Goal: Transaction & Acquisition: Purchase product/service

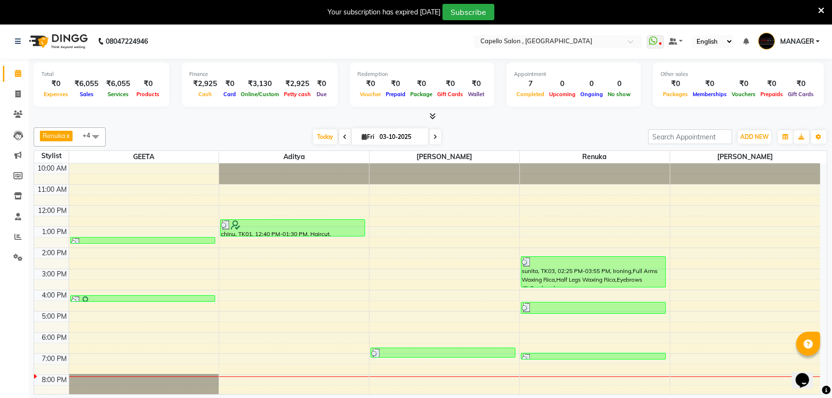
click at [820, 7] on icon at bounding box center [821, 10] width 6 height 9
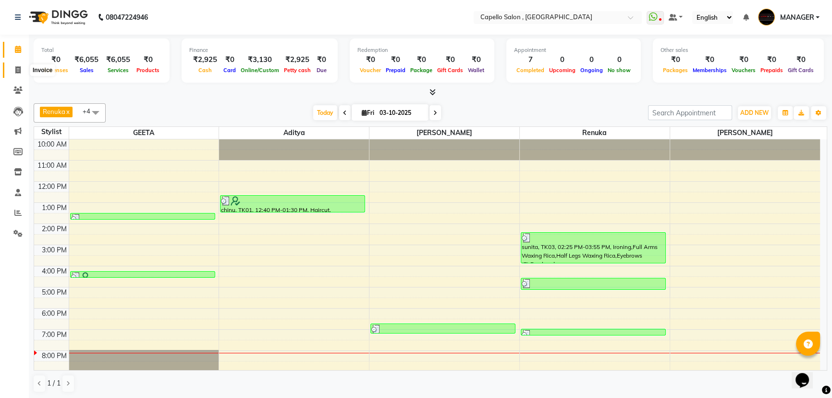
click at [13, 74] on span at bounding box center [18, 70] width 17 height 11
select select "service"
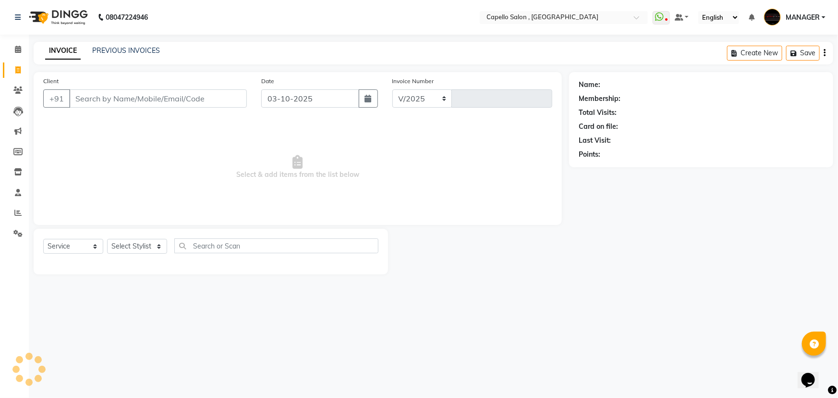
select select "831"
type input "1748"
click at [143, 250] on select "Select Stylist" at bounding box center [137, 246] width 60 height 15
click at [149, 144] on span "Select & add items from the list below" at bounding box center [297, 167] width 509 height 96
click at [141, 245] on select "Select Stylist" at bounding box center [137, 246] width 60 height 15
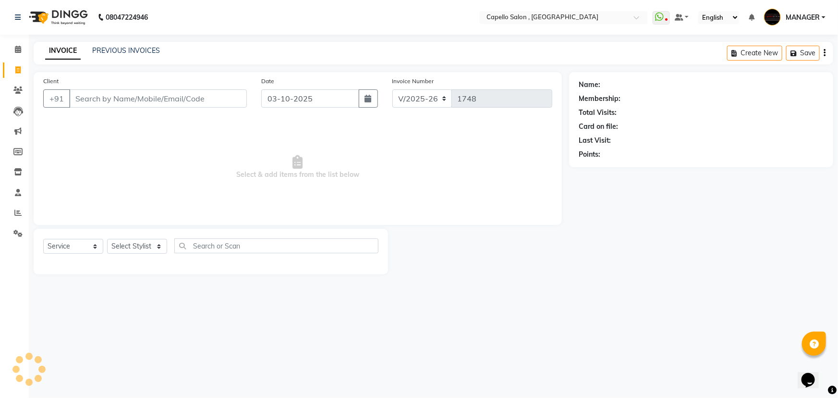
click at [154, 194] on span "Select & add items from the list below" at bounding box center [297, 167] width 509 height 96
click at [592, 190] on div "Name: Membership: Total Visits: Card on file: Last Visit: Points:" at bounding box center [704, 173] width 271 height 202
click at [144, 241] on select "Select Stylist" at bounding box center [137, 246] width 60 height 15
click at [146, 248] on select "Select Stylist" at bounding box center [137, 246] width 60 height 15
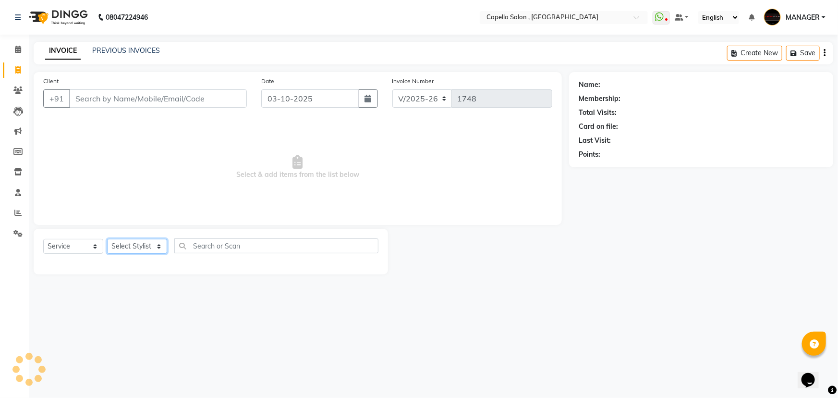
click at [146, 248] on select "Select Stylist" at bounding box center [137, 246] width 60 height 15
click at [146, 243] on select "Select Stylist [PERSON_NAME] MANAGER MUKESH POOJA [PERSON_NAME] Renuka [PERSON_…" at bounding box center [137, 246] width 60 height 15
click at [147, 245] on select "Select Stylist [PERSON_NAME] MANAGER MUKESH POOJA [PERSON_NAME] Renuka [PERSON_…" at bounding box center [137, 246] width 60 height 15
select select "14645"
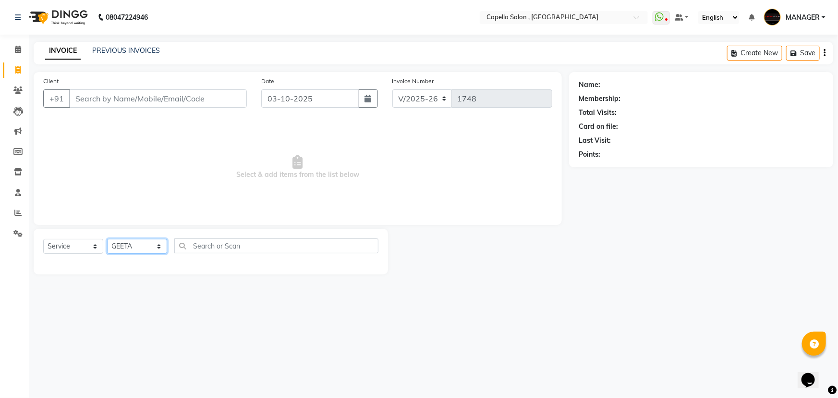
click at [107, 239] on select "Select Stylist [PERSON_NAME] MANAGER MUKESH POOJA [PERSON_NAME] Renuka [PERSON_…" at bounding box center [137, 246] width 60 height 15
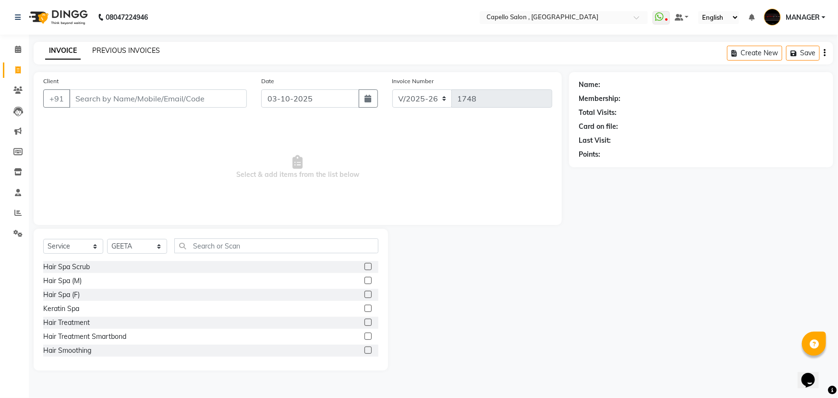
click at [109, 46] on link "PREVIOUS INVOICES" at bounding box center [126, 50] width 68 height 9
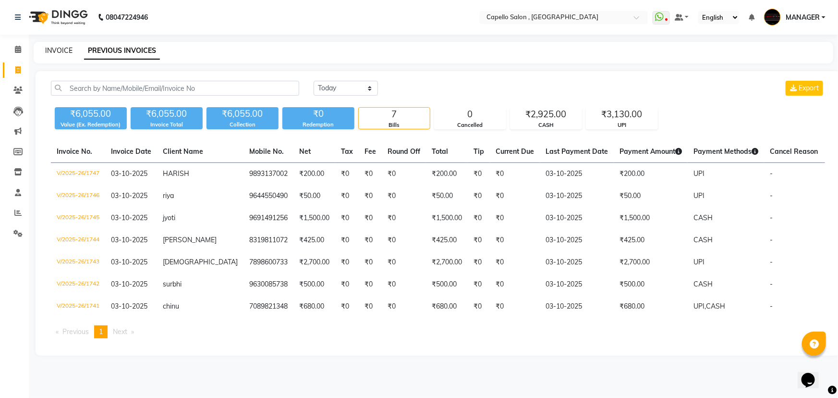
click at [60, 51] on link "INVOICE" at bounding box center [58, 50] width 27 height 9
select select "service"
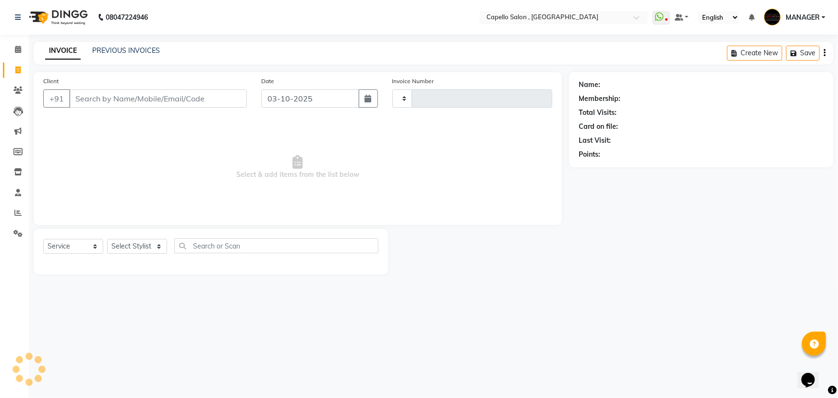
type input "1748"
select select "831"
click at [165, 101] on input "Client" at bounding box center [158, 98] width 178 height 18
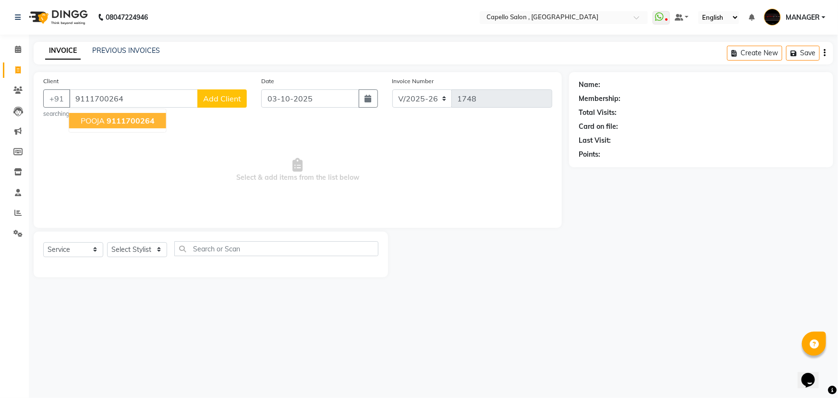
click at [133, 123] on span "9111700264" at bounding box center [131, 121] width 48 height 10
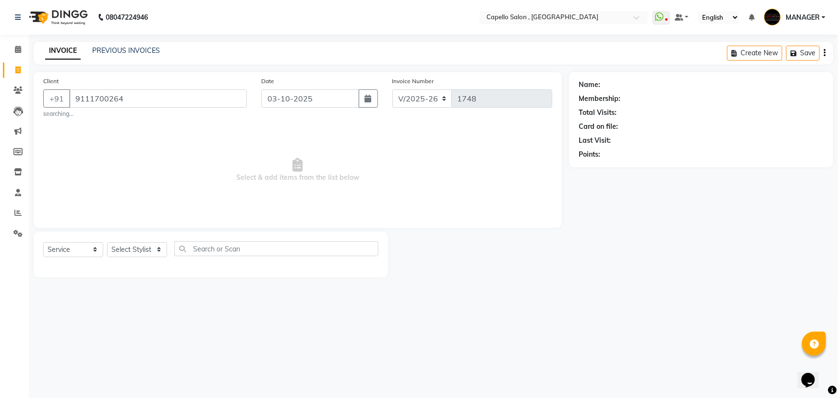
type input "9111700264"
click at [144, 250] on select "Select Stylist [PERSON_NAME] MANAGER MUKESH POOJA [PERSON_NAME] Renuka [PERSON_…" at bounding box center [137, 249] width 60 height 15
select select "83796"
click at [107, 242] on select "Select Stylist [PERSON_NAME] MANAGER MUKESH POOJA [PERSON_NAME] Renuka [PERSON_…" at bounding box center [137, 249] width 60 height 15
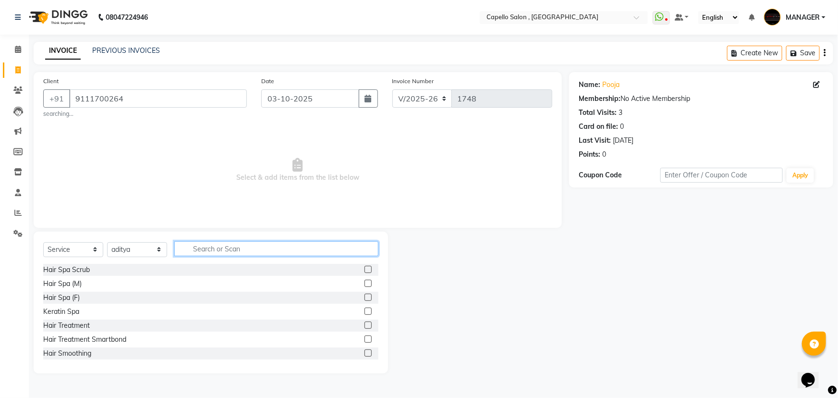
click at [192, 246] on input "text" at bounding box center [276, 248] width 204 height 15
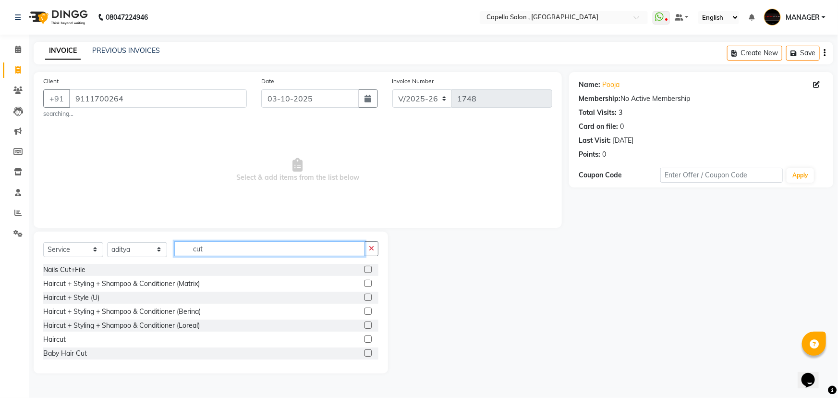
type input "cut"
click at [364, 284] on label at bounding box center [367, 282] width 7 height 7
click at [364, 284] on input "checkbox" at bounding box center [367, 283] width 6 height 6
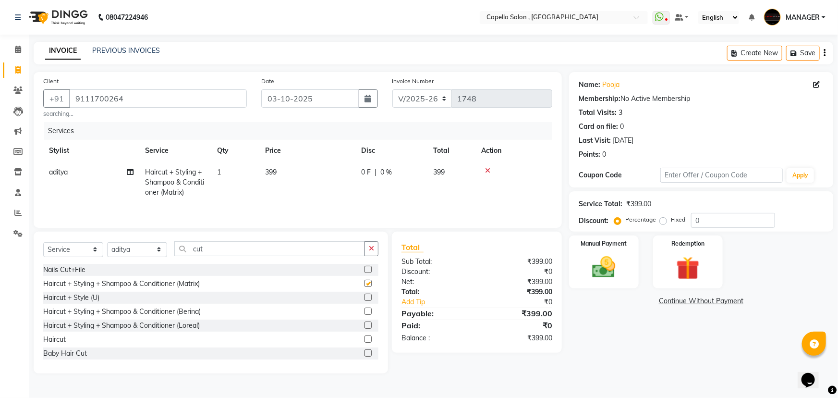
checkbox input "false"
click at [306, 168] on td "399" at bounding box center [307, 182] width 96 height 42
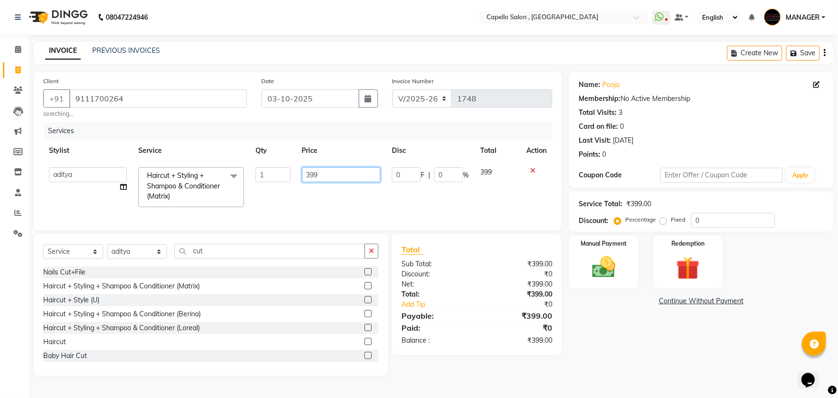
drag, startPoint x: 319, startPoint y: 174, endPoint x: 273, endPoint y: 176, distance: 45.7
click at [273, 176] on tr "aditya ADMIN GEETA KIRAN MANAGER MUKESH POOJA [PERSON_NAME] Renuka [PERSON_NAME…" at bounding box center [297, 186] width 509 height 51
type input "600"
click at [372, 203] on tr "aditya ADMIN GEETA KIRAN MANAGER MUKESH POOJA [PERSON_NAME] Renuka [PERSON_NAME…" at bounding box center [297, 186] width 509 height 51
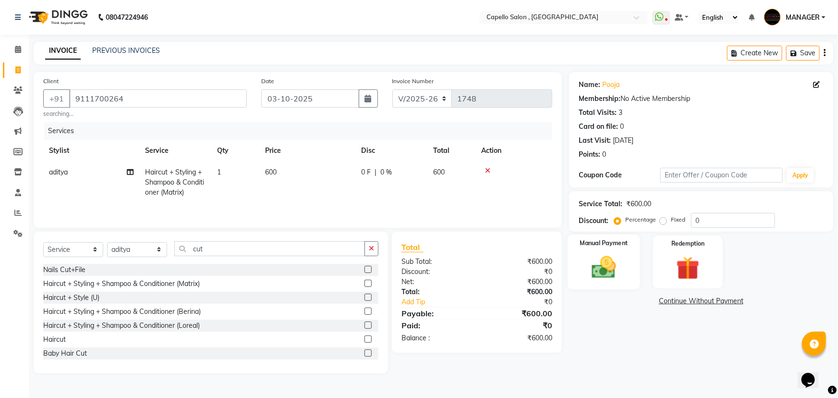
drag, startPoint x: 626, startPoint y: 260, endPoint x: 637, endPoint y: 263, distance: 12.0
click at [625, 262] on div "Manual Payment" at bounding box center [604, 261] width 73 height 55
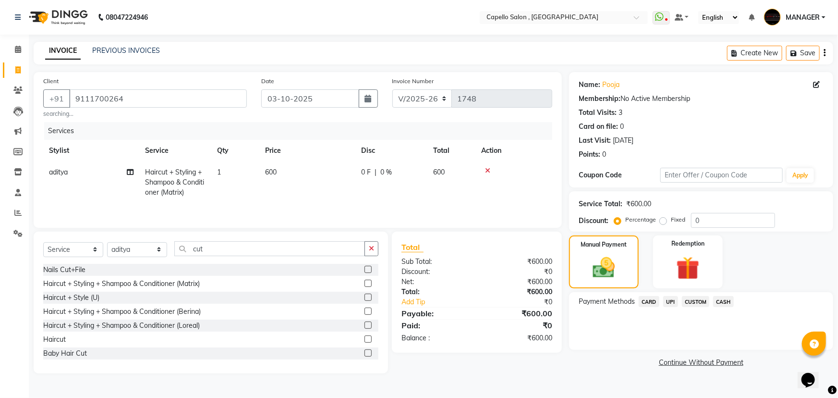
click at [675, 299] on span "UPI" at bounding box center [670, 301] width 15 height 11
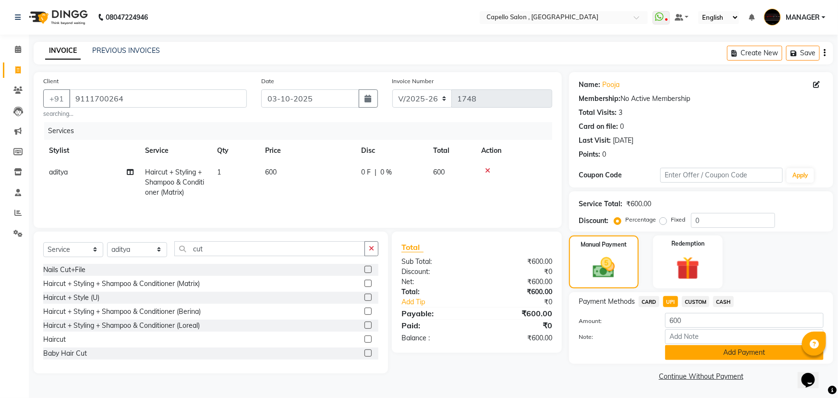
click at [705, 358] on button "Add Payment" at bounding box center [744, 352] width 158 height 15
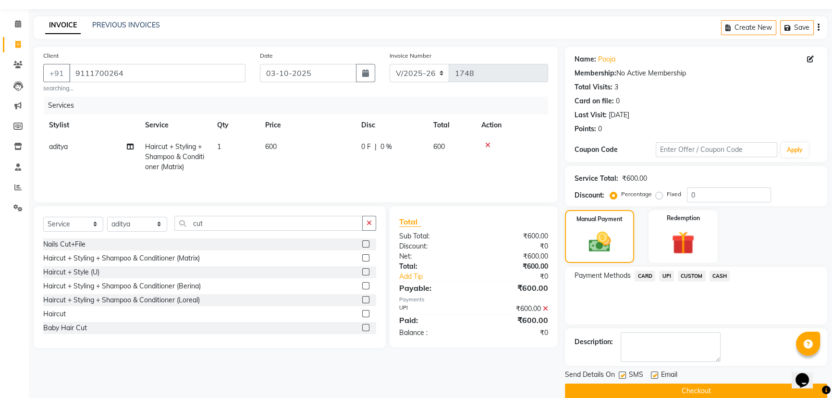
scroll to position [39, 0]
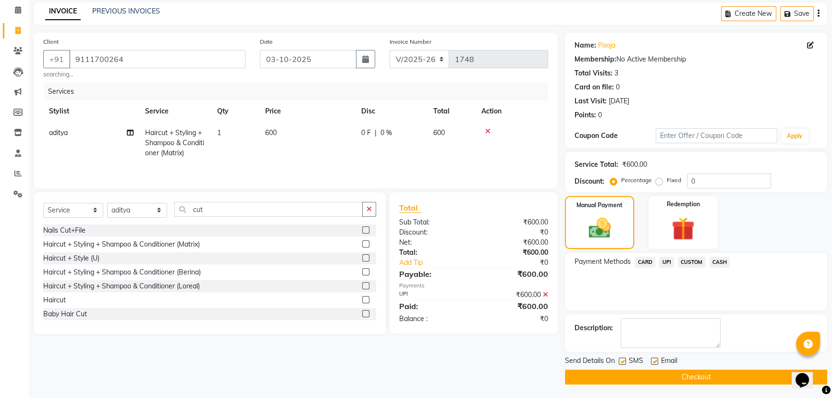
click at [688, 379] on button "Checkout" at bounding box center [696, 376] width 262 height 15
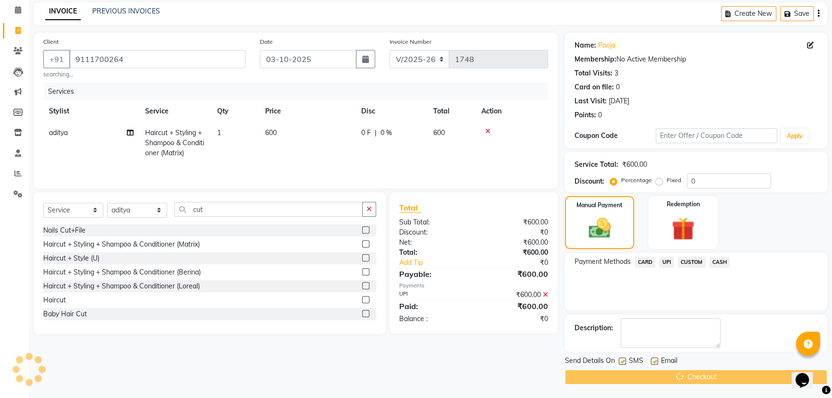
scroll to position [14, 0]
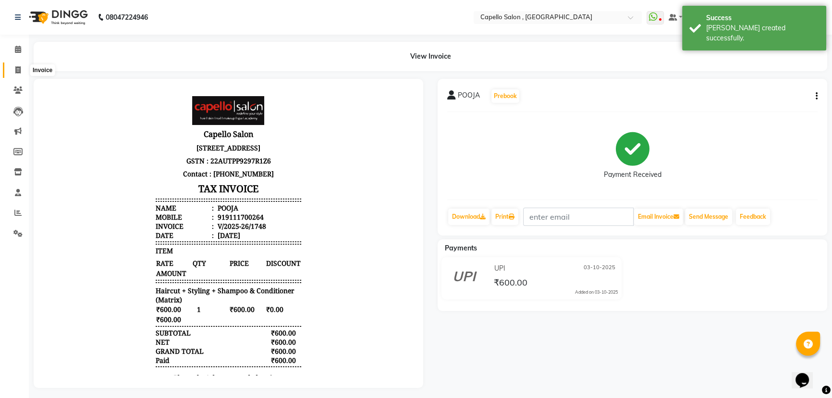
click at [13, 71] on span at bounding box center [18, 70] width 17 height 11
select select "831"
select select "service"
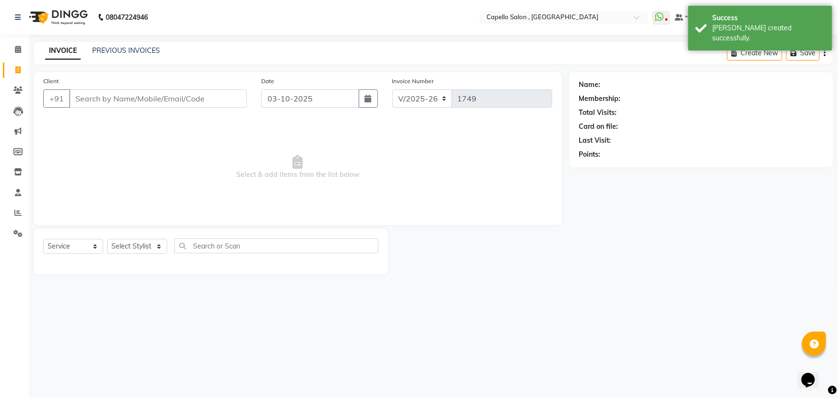
click at [102, 98] on input "Client" at bounding box center [158, 98] width 178 height 18
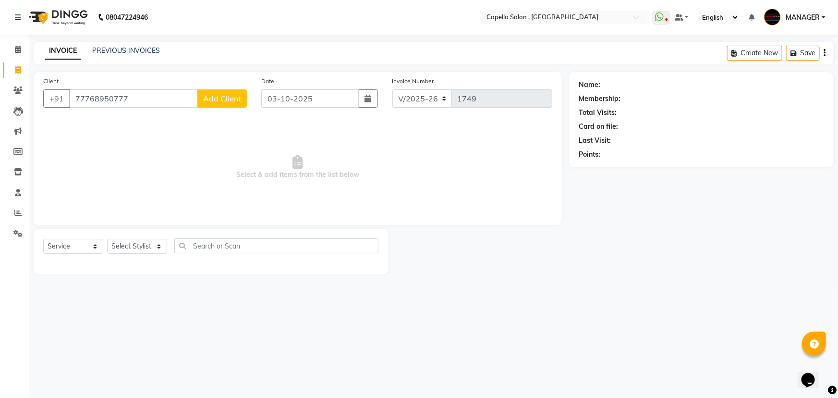
click at [80, 98] on input "77768950777" at bounding box center [133, 98] width 129 height 18
type input "7768950777"
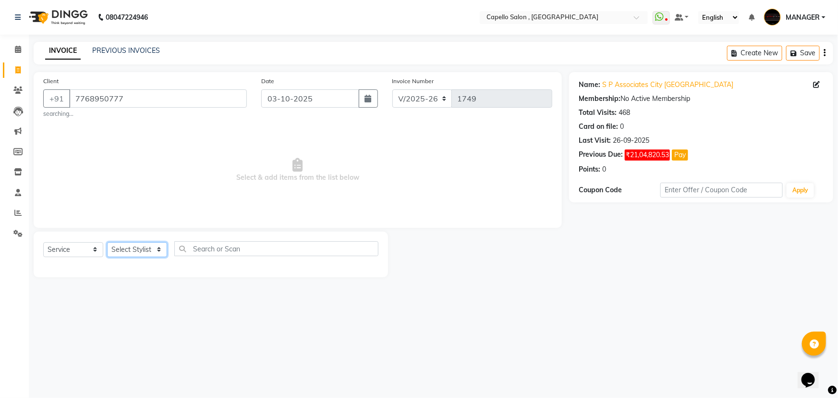
click at [156, 250] on select "Select Stylist [PERSON_NAME] MANAGER MUKESH POOJA [PERSON_NAME] Renuka [PERSON_…" at bounding box center [137, 249] width 60 height 15
select select "14645"
click at [107, 242] on select "Select Stylist [PERSON_NAME] MANAGER MUKESH POOJA [PERSON_NAME] Renuka [PERSON_…" at bounding box center [137, 249] width 60 height 15
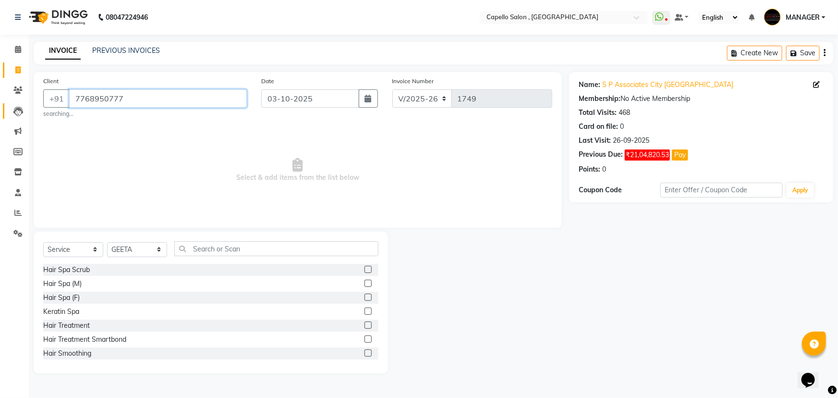
drag, startPoint x: 119, startPoint y: 99, endPoint x: 18, endPoint y: 109, distance: 101.8
click at [18, 109] on app-home "08047224946 Select Location × Capello Salon , [GEOGRAPHIC_DATA] 36 Mall WhatsAp…" at bounding box center [419, 194] width 838 height 388
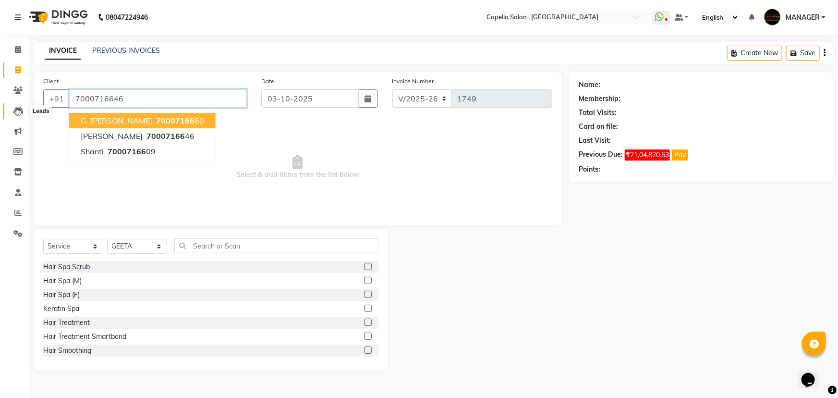
type input "7000716646"
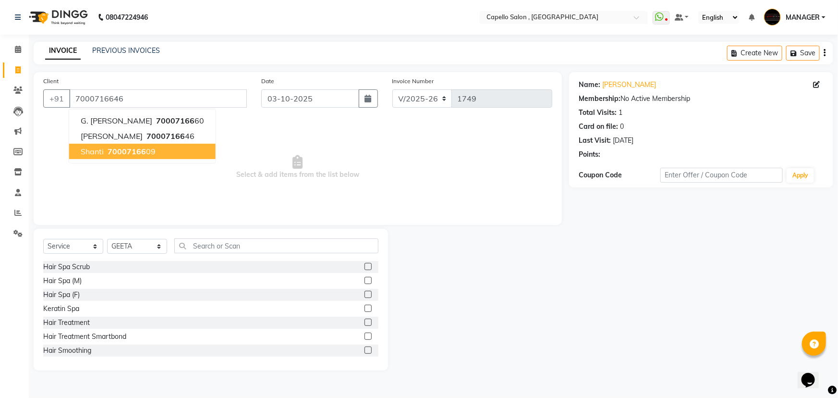
click at [295, 176] on span "Select & add items from the list below" at bounding box center [297, 167] width 509 height 96
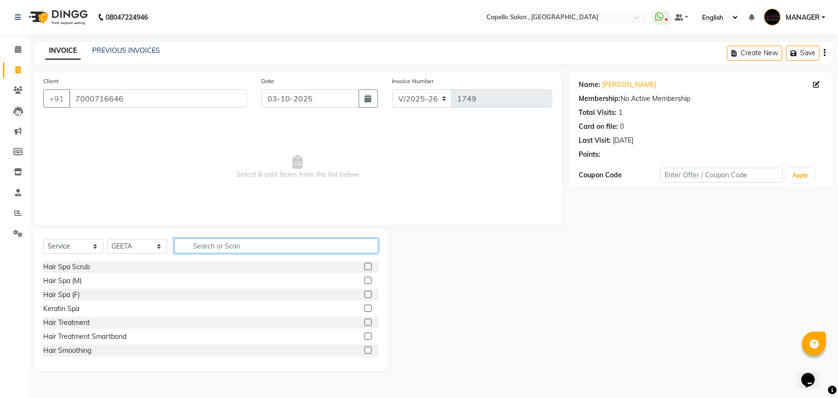
click at [210, 244] on input "text" at bounding box center [276, 245] width 204 height 15
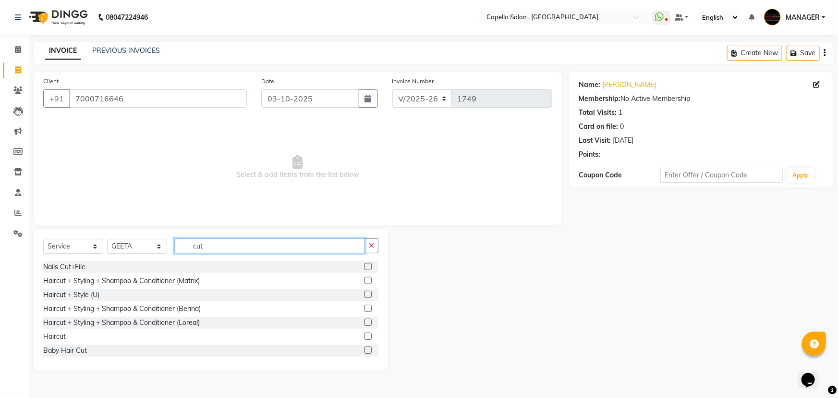
type input "cut"
click at [364, 281] on label at bounding box center [367, 280] width 7 height 7
click at [364, 281] on input "checkbox" at bounding box center [367, 281] width 6 height 6
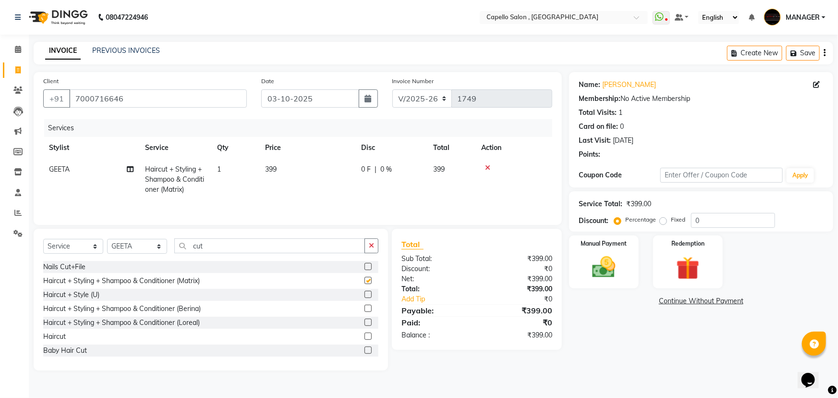
checkbox input "false"
click at [299, 176] on td "399" at bounding box center [307, 179] width 96 height 42
select select "14645"
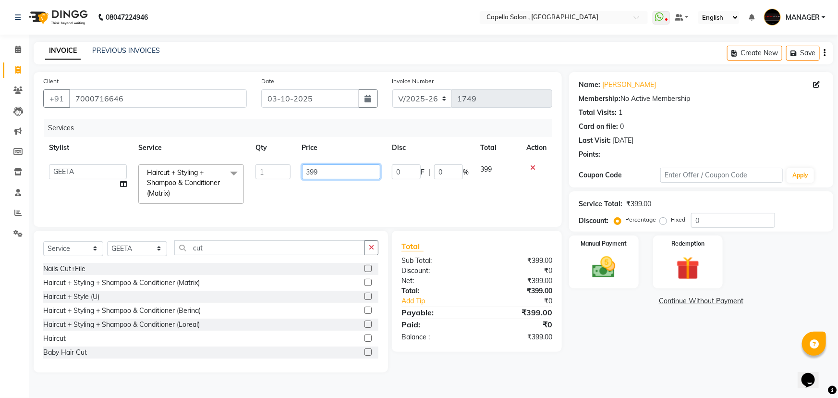
drag, startPoint x: 316, startPoint y: 168, endPoint x: 292, endPoint y: 172, distance: 24.0
click at [292, 172] on tr "aditya ADMIN GEETA KIRAN MANAGER MUKESH POOJA [PERSON_NAME] Renuka [PERSON_NAME…" at bounding box center [297, 183] width 509 height 51
type input "9"
click at [326, 172] on input "9" at bounding box center [341, 171] width 79 height 15
type input "600"
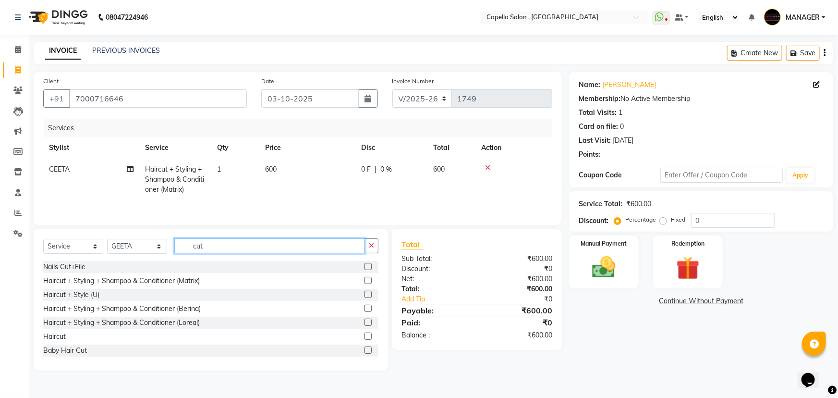
drag, startPoint x: 234, startPoint y: 255, endPoint x: 165, endPoint y: 267, distance: 70.2
click at [165, 267] on div "Select Service Product Membership Package Voucher Prepaid Gift Card Select Styl…" at bounding box center [211, 300] width 354 height 142
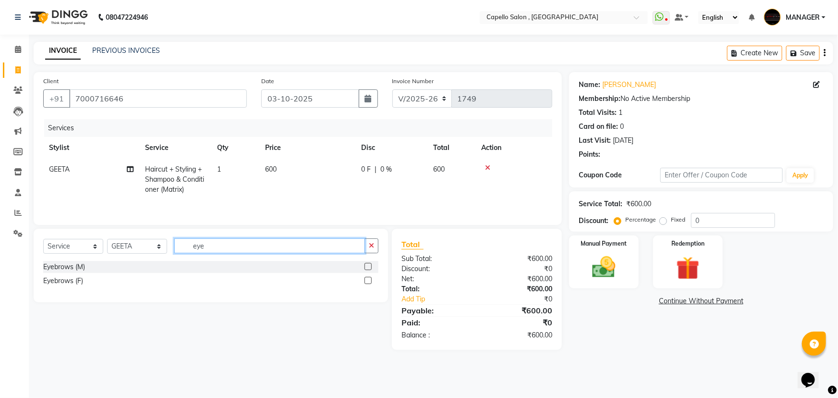
type input "eye"
click at [369, 279] on label at bounding box center [367, 280] width 7 height 7
click at [369, 279] on input "checkbox" at bounding box center [367, 281] width 6 height 6
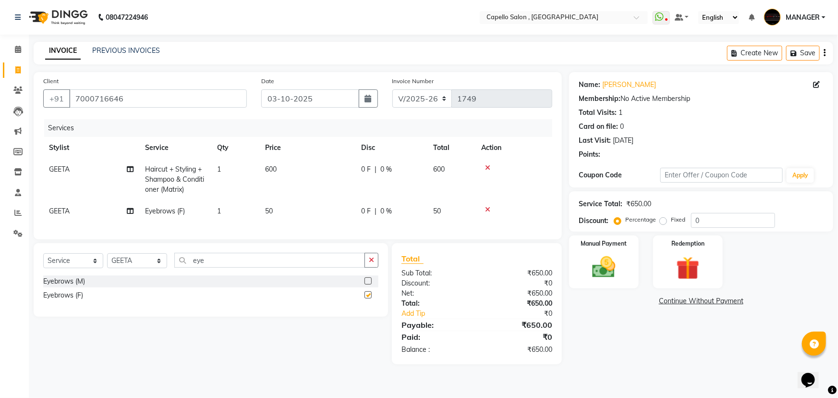
checkbox input "false"
click at [596, 257] on img at bounding box center [603, 267] width 39 height 28
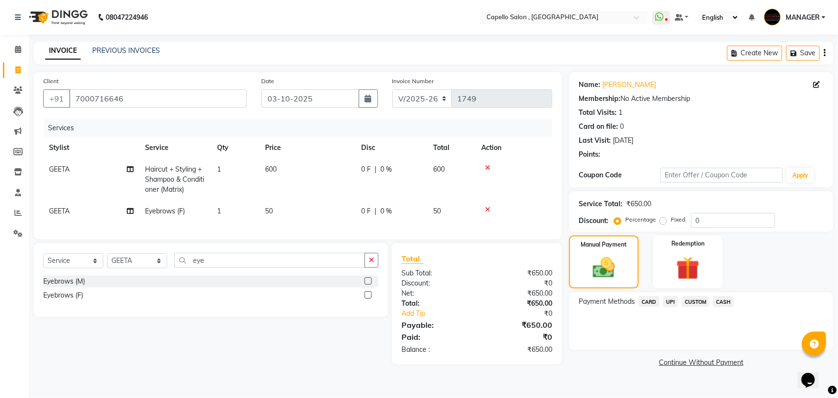
click at [672, 300] on span "UPI" at bounding box center [670, 301] width 15 height 11
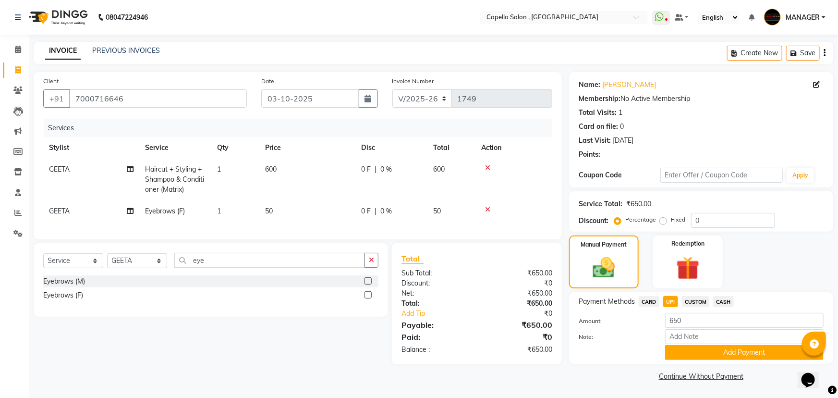
click at [719, 298] on span "CASH" at bounding box center [723, 301] width 21 height 11
click at [534, 210] on div at bounding box center [513, 209] width 65 height 7
drag, startPoint x: 711, startPoint y: 322, endPoint x: 639, endPoint y: 322, distance: 71.6
click at [639, 322] on div "Amount: 650" at bounding box center [700, 321] width 259 height 16
type input "630"
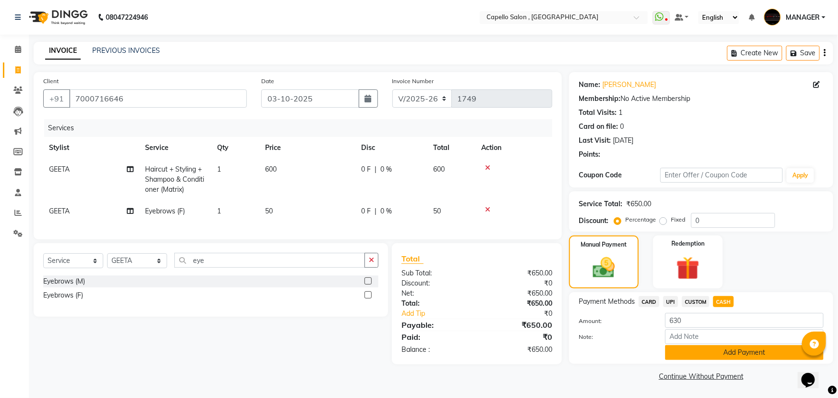
click at [687, 350] on button "Add Payment" at bounding box center [744, 352] width 158 height 15
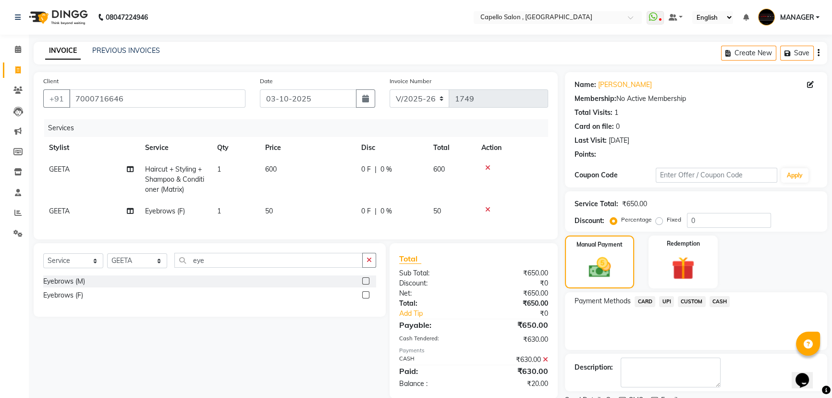
click at [668, 298] on span "UPI" at bounding box center [666, 301] width 15 height 11
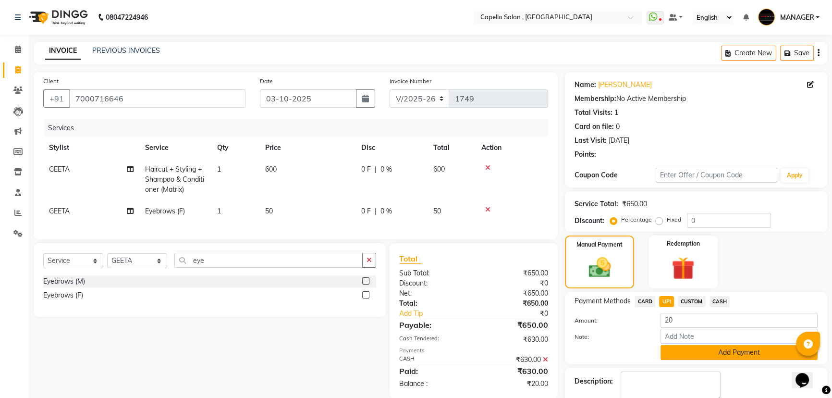
click at [703, 357] on button "Add Payment" at bounding box center [738, 352] width 157 height 15
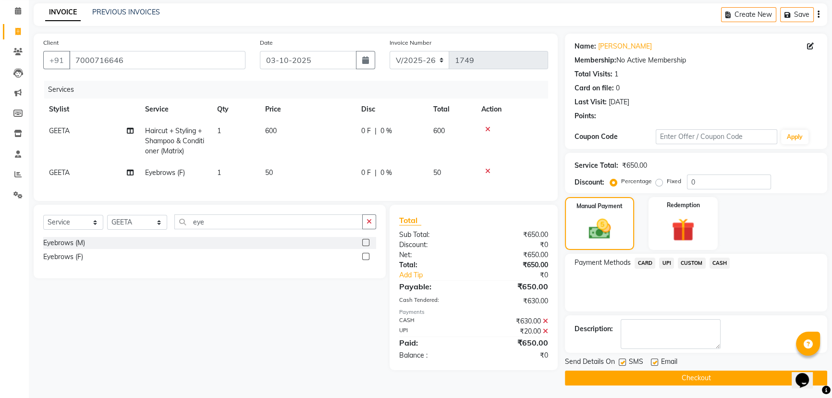
scroll to position [39, 0]
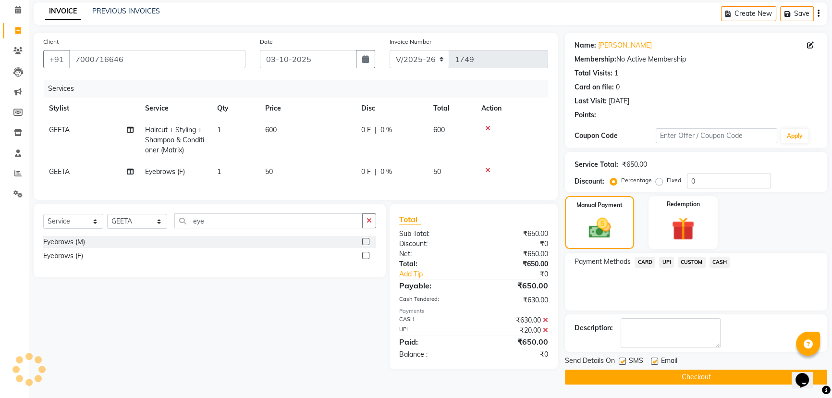
click at [621, 360] on label at bounding box center [622, 360] width 7 height 7
click at [621, 360] on input "checkbox" at bounding box center [622, 361] width 6 height 6
checkbox input "false"
click at [656, 360] on label at bounding box center [654, 360] width 7 height 7
click at [656, 360] on input "checkbox" at bounding box center [654, 361] width 6 height 6
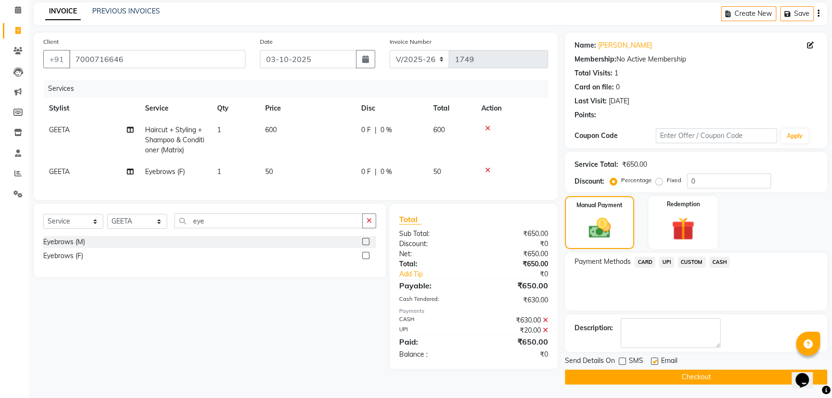
checkbox input "false"
click at [653, 373] on button "Checkout" at bounding box center [696, 376] width 262 height 15
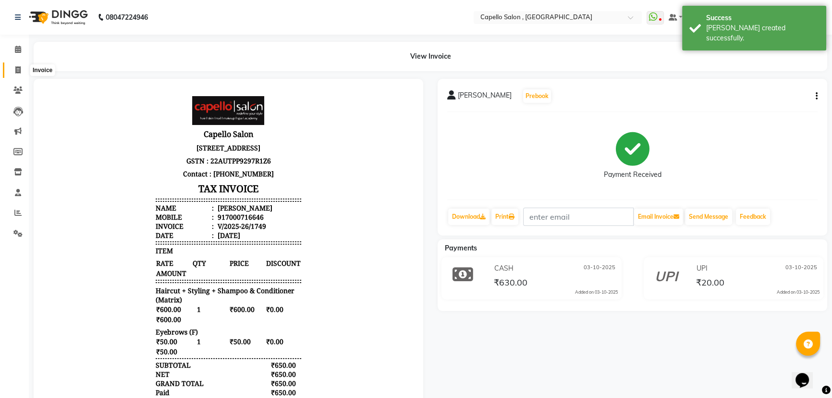
click at [15, 70] on icon at bounding box center [17, 69] width 5 height 7
select select "831"
select select "service"
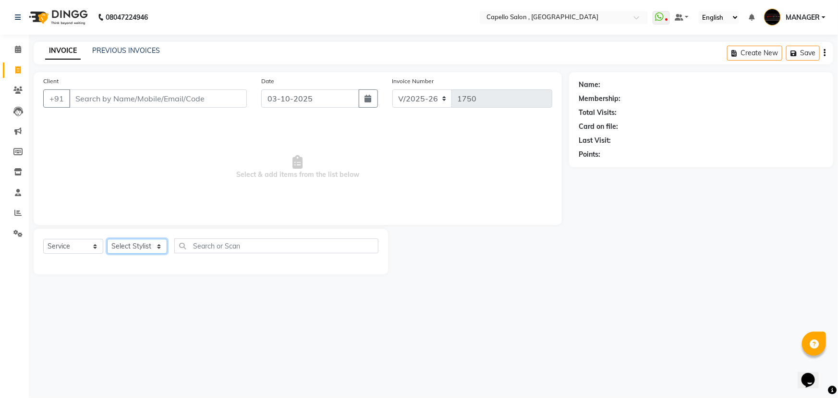
click at [145, 248] on select "Select Stylist [PERSON_NAME] MANAGER MUKESH POOJA [PERSON_NAME] Renuka [PERSON_…" at bounding box center [137, 246] width 60 height 15
select select "83796"
click at [107, 239] on select "Select Stylist [PERSON_NAME] MANAGER MUKESH POOJA [PERSON_NAME] Renuka [PERSON_…" at bounding box center [137, 246] width 60 height 15
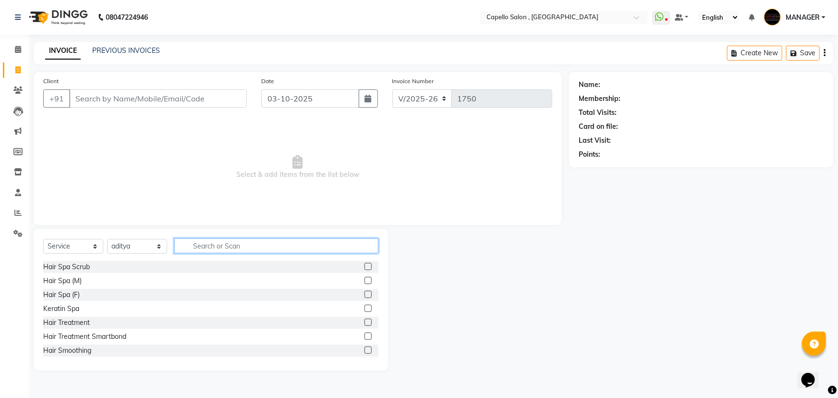
click at [218, 245] on input "text" at bounding box center [276, 245] width 204 height 15
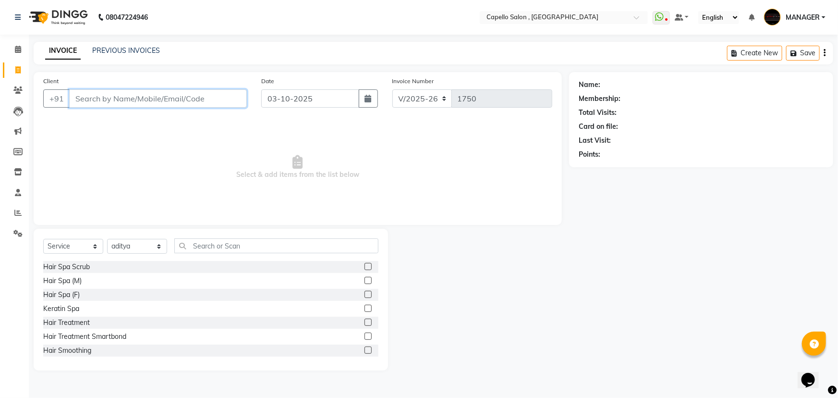
click at [192, 94] on input "Client" at bounding box center [158, 98] width 178 height 18
type input "7387534931"
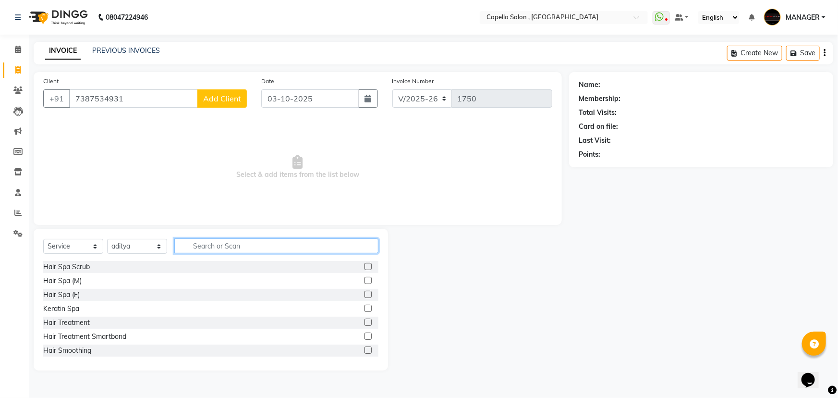
click at [203, 244] on input "text" at bounding box center [276, 245] width 204 height 15
click at [247, 98] on div "Client [PHONE_NUMBER] Add Client" at bounding box center [145, 95] width 218 height 39
click at [220, 103] on span "Add Client" at bounding box center [222, 99] width 38 height 10
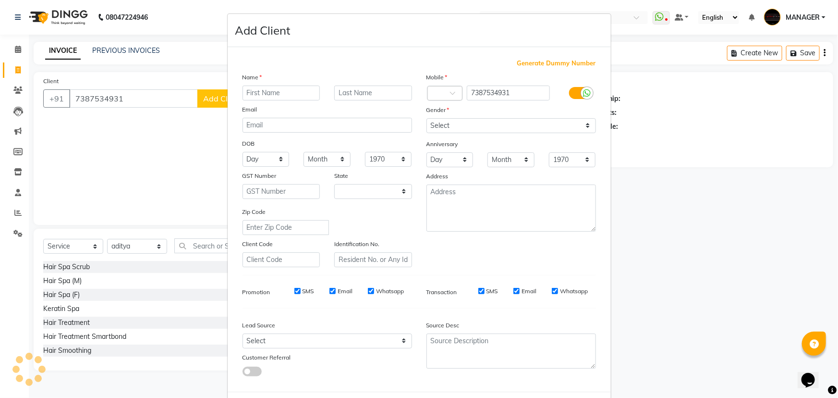
select select "7"
click at [263, 93] on input "text" at bounding box center [282, 92] width 78 height 15
type input "[PERSON_NAME]"
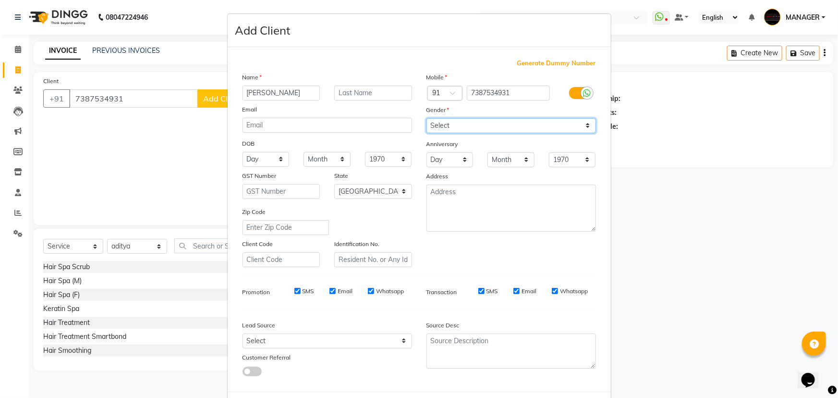
drag, startPoint x: 450, startPoint y: 127, endPoint x: 450, endPoint y: 133, distance: 5.3
click at [450, 131] on select "Select [DEMOGRAPHIC_DATA] [DEMOGRAPHIC_DATA] Other Prefer Not To Say" at bounding box center [511, 125] width 170 height 15
select select "[DEMOGRAPHIC_DATA]"
click at [426, 118] on select "Select [DEMOGRAPHIC_DATA] [DEMOGRAPHIC_DATA] Other Prefer Not To Say" at bounding box center [511, 125] width 170 height 15
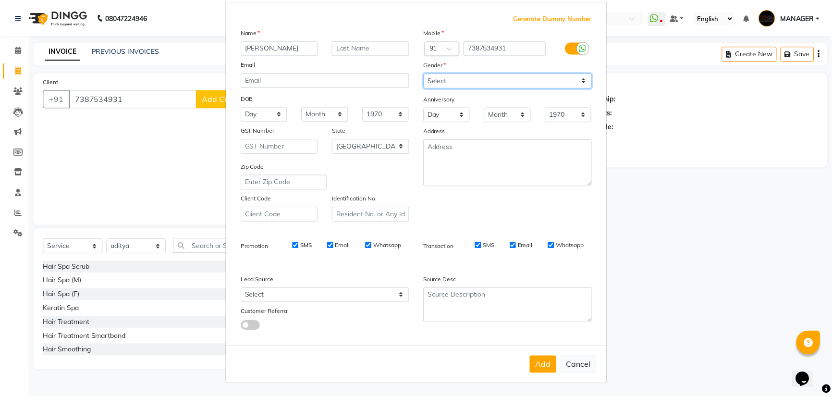
scroll to position [48, 0]
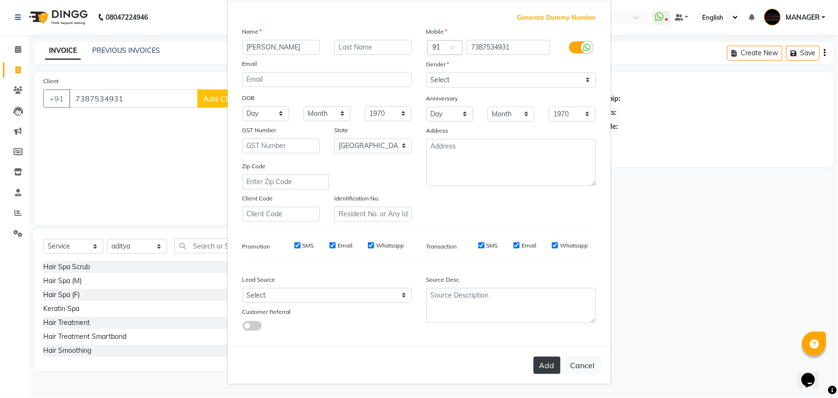
click at [548, 366] on button "Add" at bounding box center [547, 364] width 27 height 17
select select
select select "null"
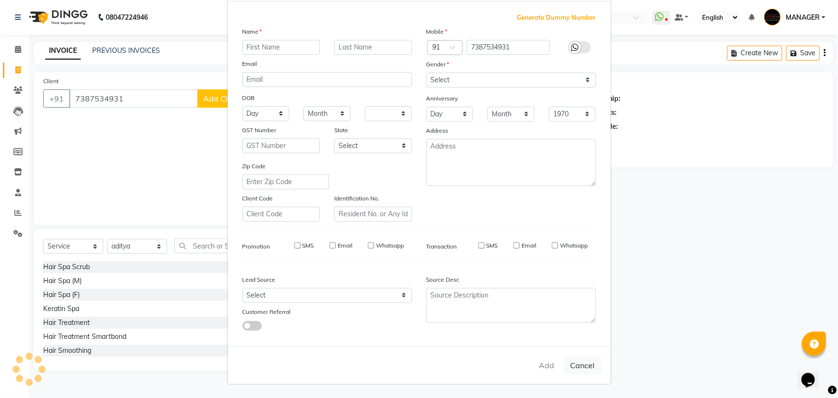
select select
checkbox input "false"
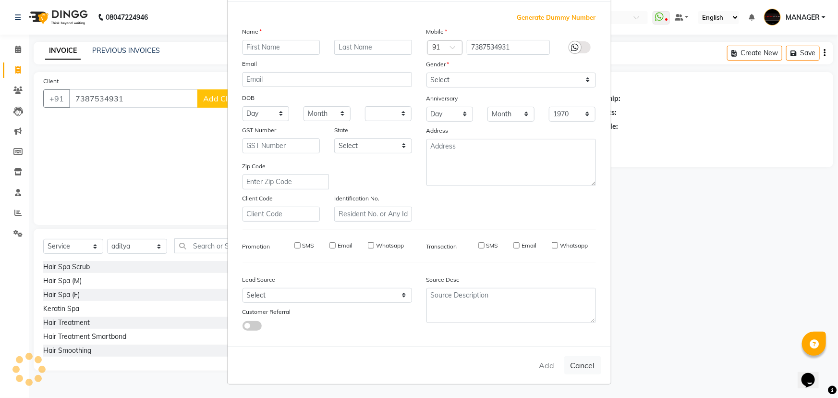
checkbox input "false"
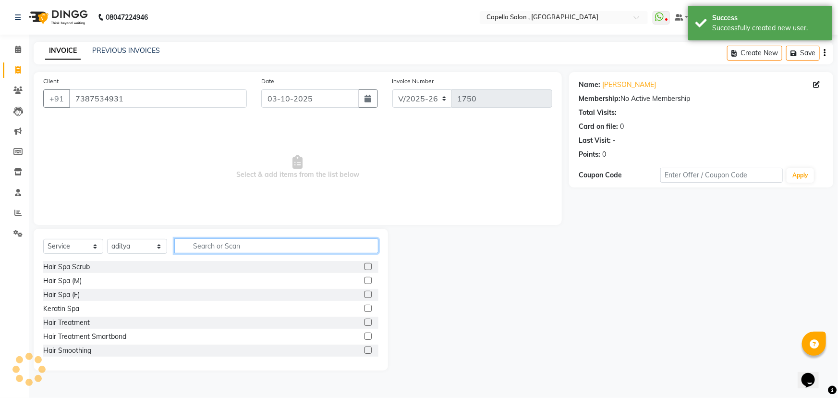
click at [194, 241] on input "text" at bounding box center [276, 245] width 204 height 15
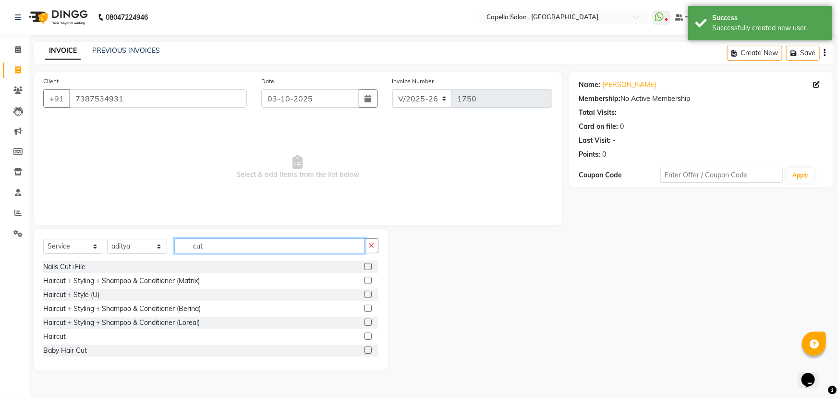
type input "cut"
click at [364, 294] on label at bounding box center [367, 294] width 7 height 7
click at [364, 294] on input "checkbox" at bounding box center [367, 295] width 6 height 6
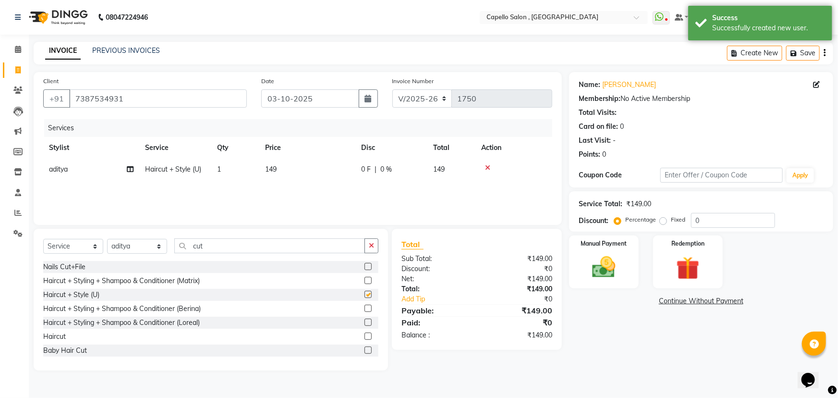
checkbox input "false"
click at [296, 165] on td "149" at bounding box center [307, 169] width 96 height 22
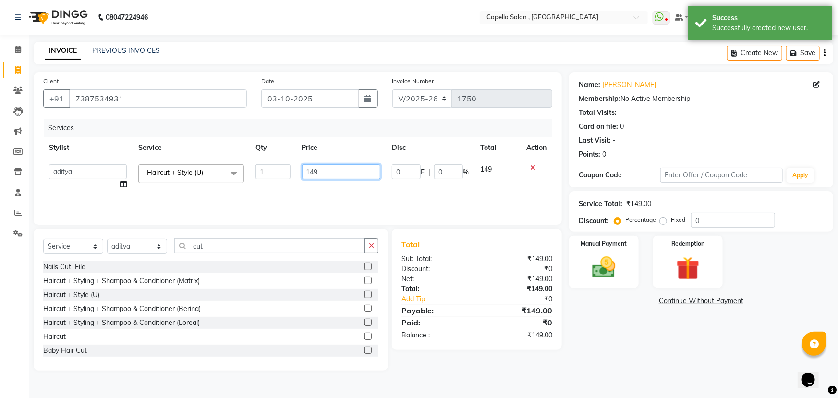
click at [314, 171] on input "149" at bounding box center [341, 171] width 79 height 15
drag, startPoint x: 326, startPoint y: 171, endPoint x: 269, endPoint y: 173, distance: 56.7
click at [269, 173] on tr "aditya ADMIN GEETA KIRAN MANAGER MUKESH POOJA [PERSON_NAME] Renuka [PERSON_NAME…" at bounding box center [297, 176] width 509 height 36
type input "500"
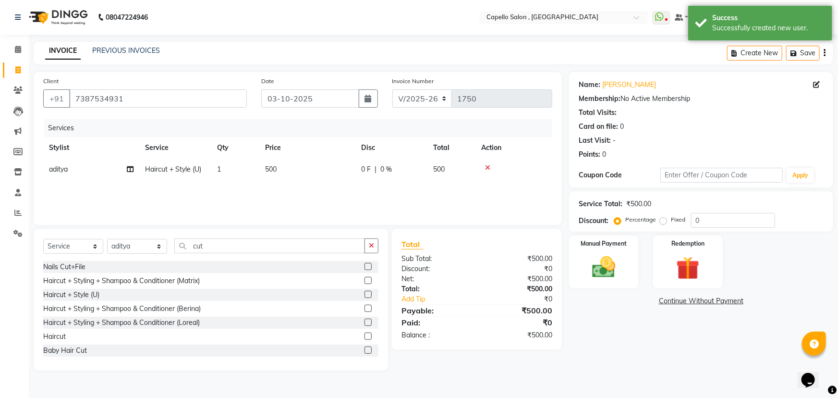
drag, startPoint x: 266, startPoint y: 119, endPoint x: 270, endPoint y: 120, distance: 5.0
click at [266, 119] on div "Client [PHONE_NUMBER] Date [DATE] Invoice Number V/2025 V/[PHONE_NUMBER] Servic…" at bounding box center [298, 148] width 528 height 153
click at [593, 264] on img at bounding box center [603, 267] width 39 height 28
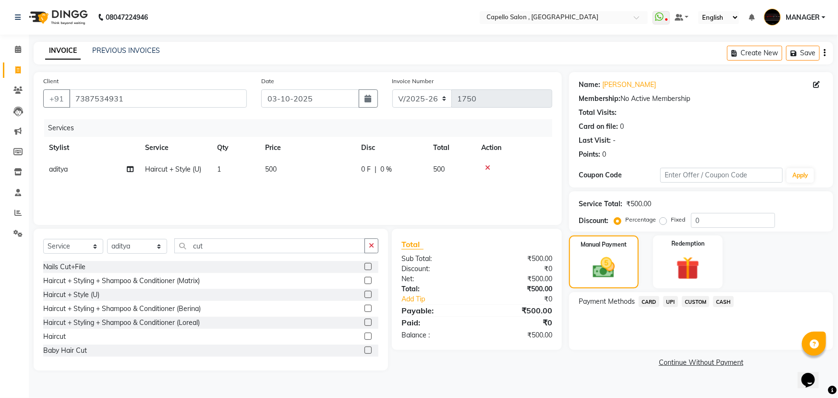
click at [673, 298] on span "UPI" at bounding box center [670, 301] width 15 height 11
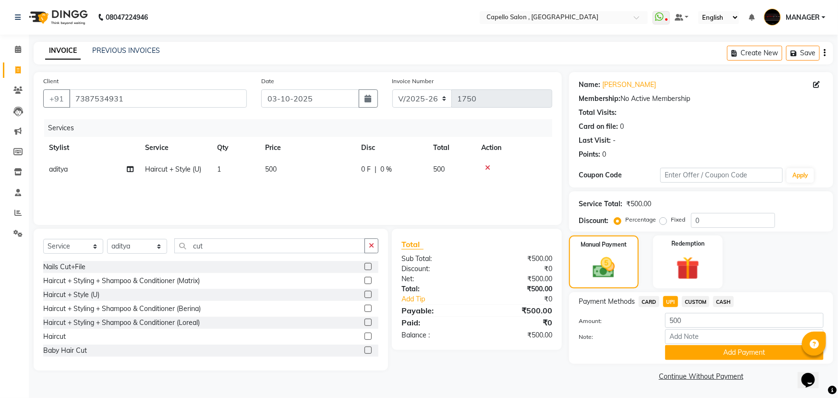
click at [703, 352] on button "Add Payment" at bounding box center [744, 352] width 158 height 15
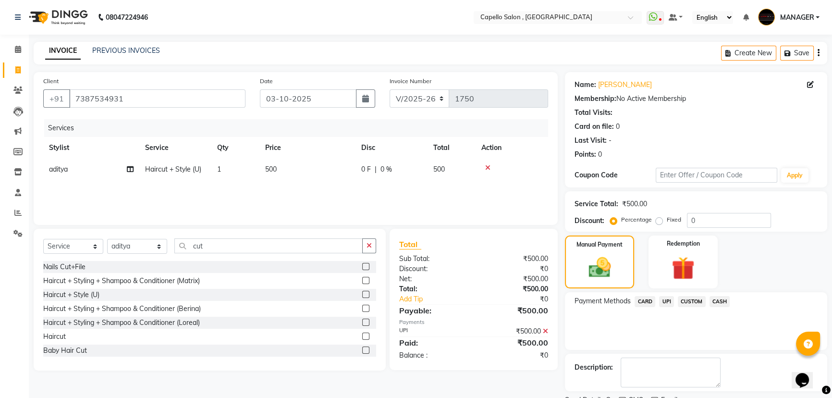
scroll to position [39, 0]
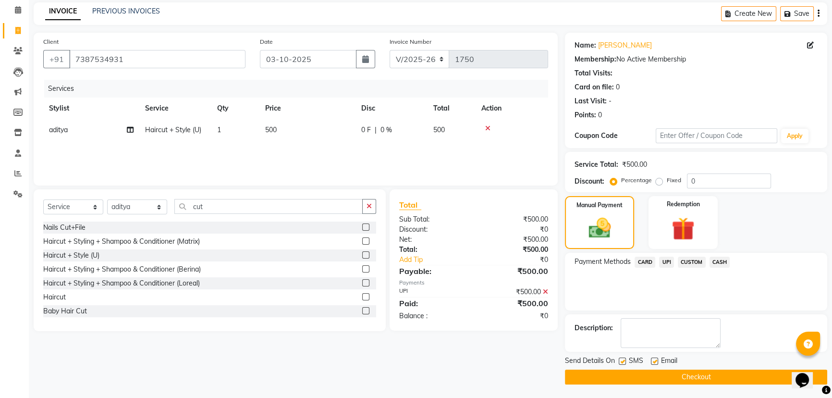
click at [644, 375] on button "Checkout" at bounding box center [696, 376] width 262 height 15
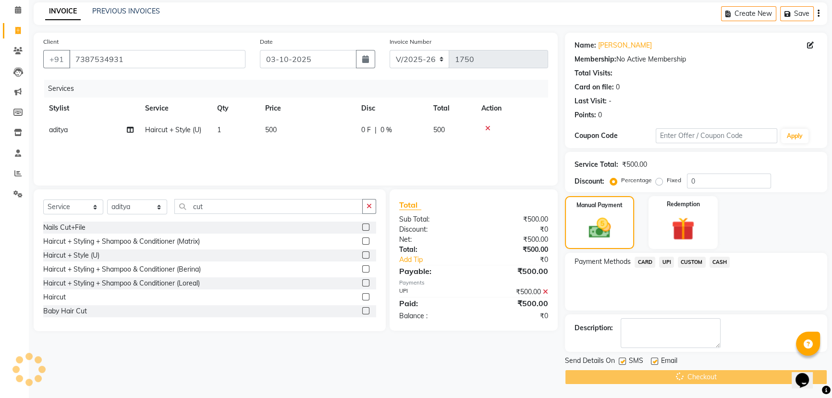
scroll to position [0, 0]
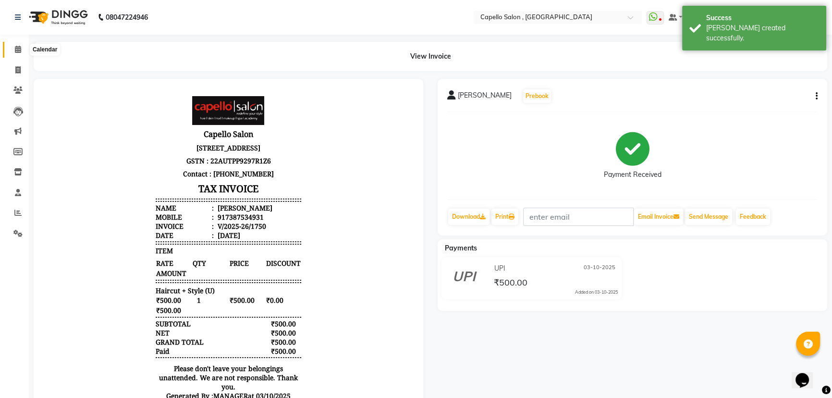
click at [15, 47] on icon at bounding box center [18, 49] width 6 height 7
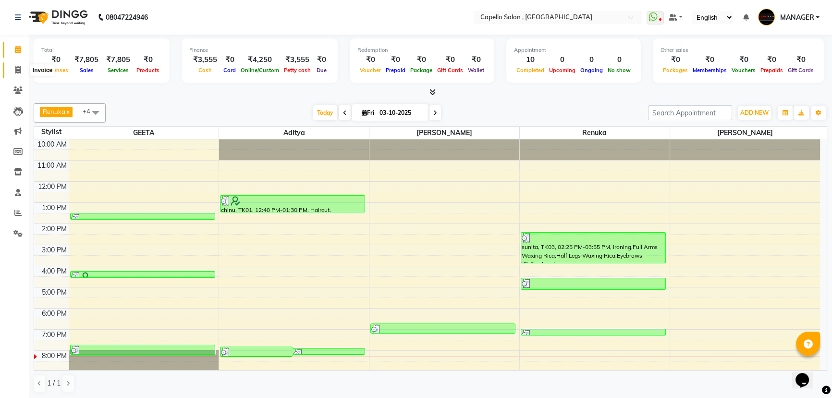
click at [12, 65] on span at bounding box center [18, 70] width 17 height 11
select select "service"
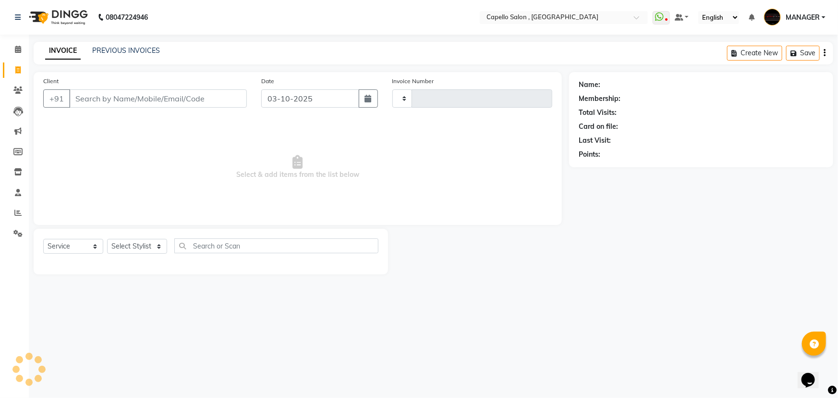
type input "1751"
select select "831"
click at [114, 53] on link "PREVIOUS INVOICES" at bounding box center [126, 50] width 68 height 9
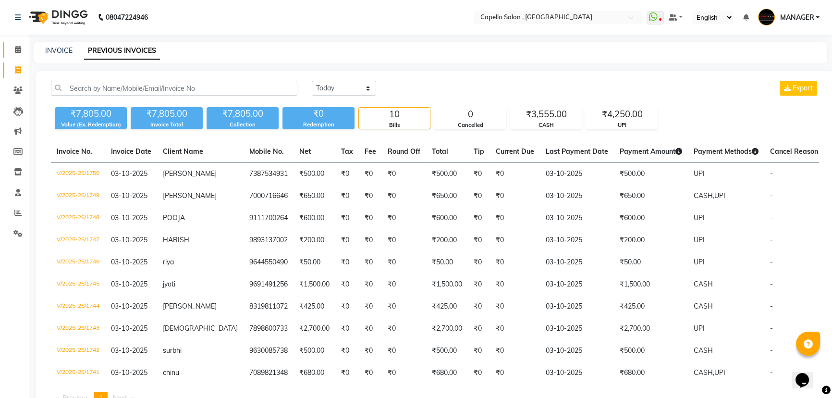
click at [14, 50] on span at bounding box center [18, 49] width 17 height 11
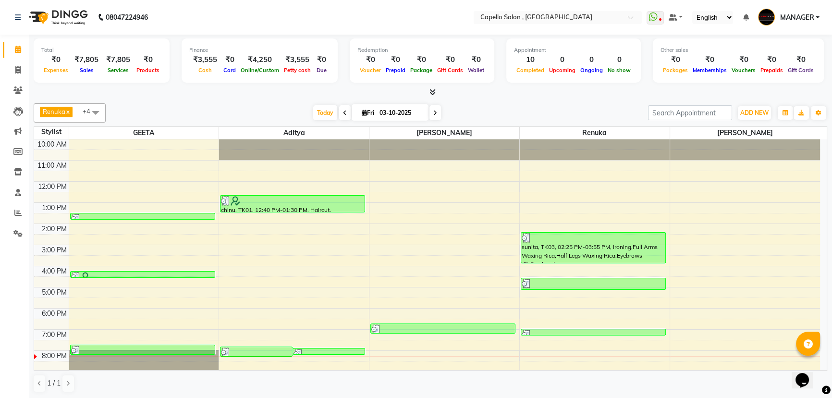
click at [432, 92] on icon at bounding box center [432, 91] width 6 height 7
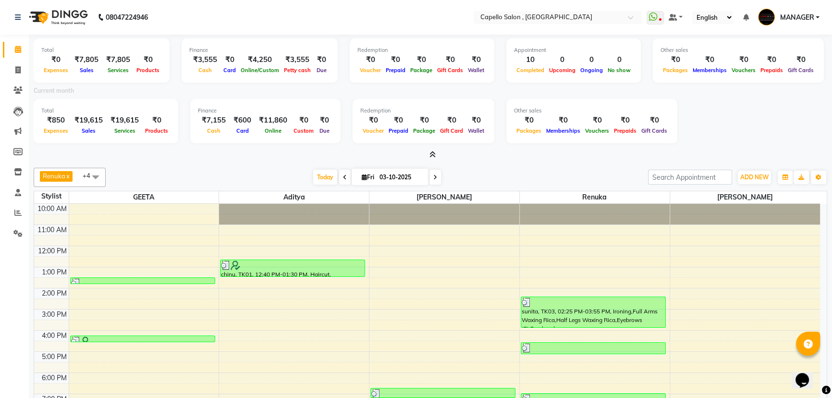
click at [431, 154] on icon at bounding box center [432, 154] width 6 height 7
